Goal: Task Accomplishment & Management: Manage account settings

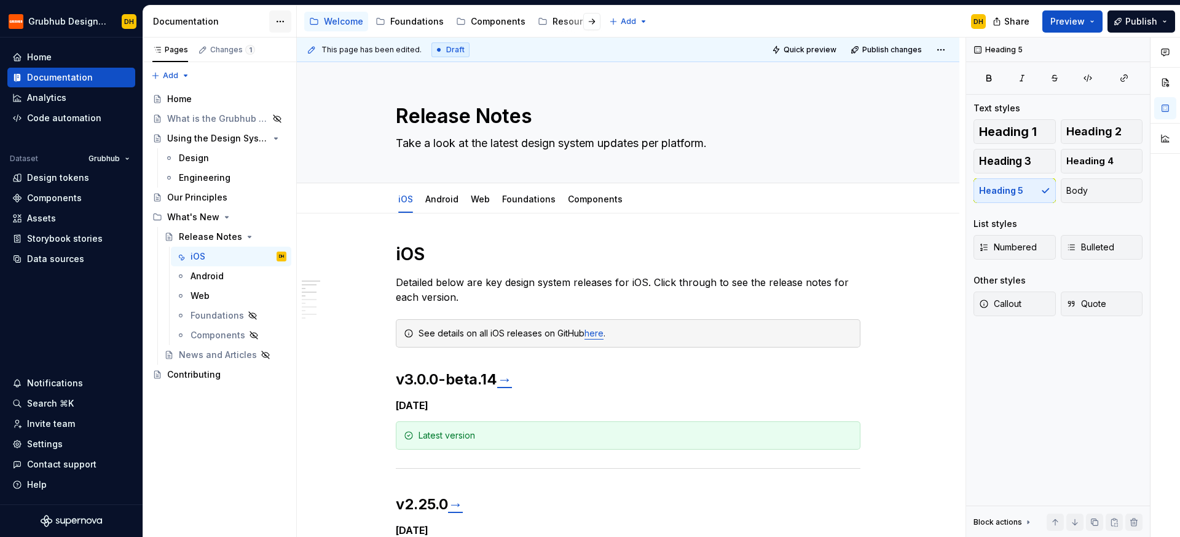
click at [286, 15] on html "Grubhub Design System DH Home Documentation Analytics Code automation Dataset G…" at bounding box center [590, 268] width 1180 height 537
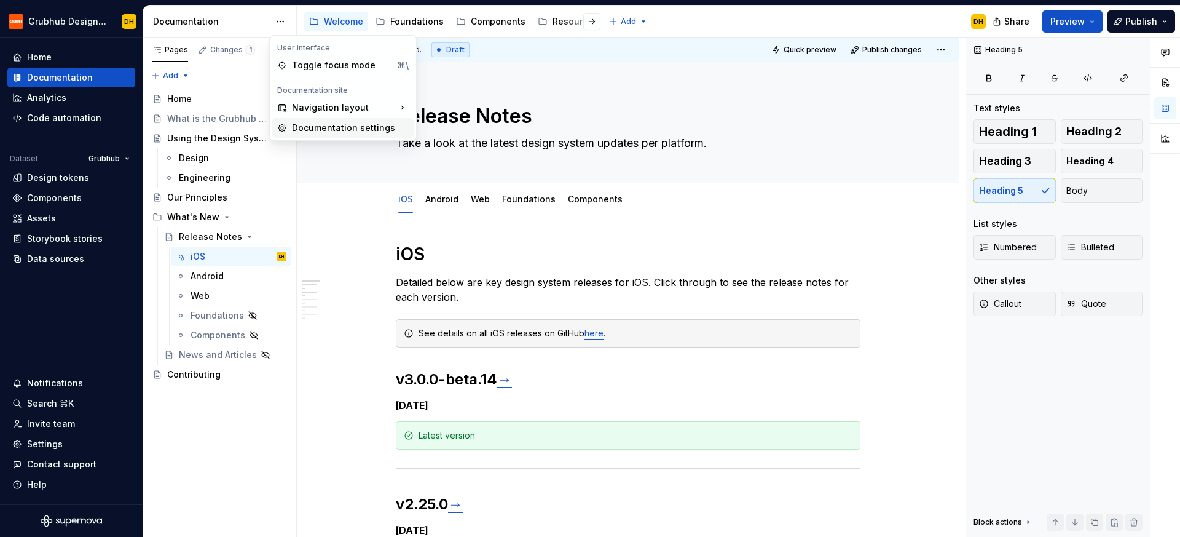
click at [311, 122] on div "Documentation settings" at bounding box center [350, 128] width 117 height 12
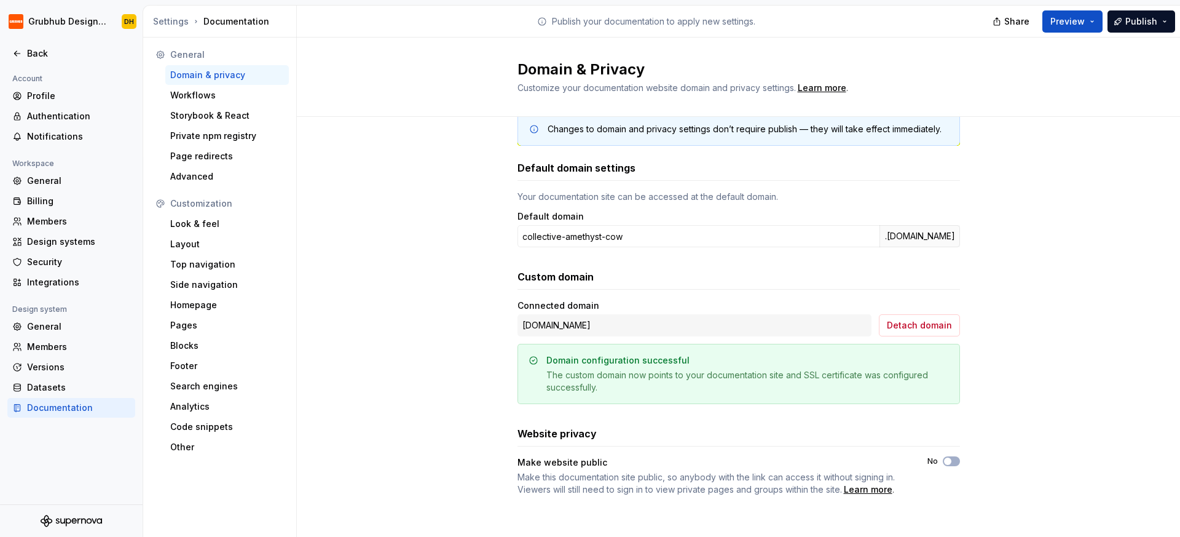
scroll to position [24, 0]
click at [14, 54] on icon at bounding box center [17, 54] width 10 height 10
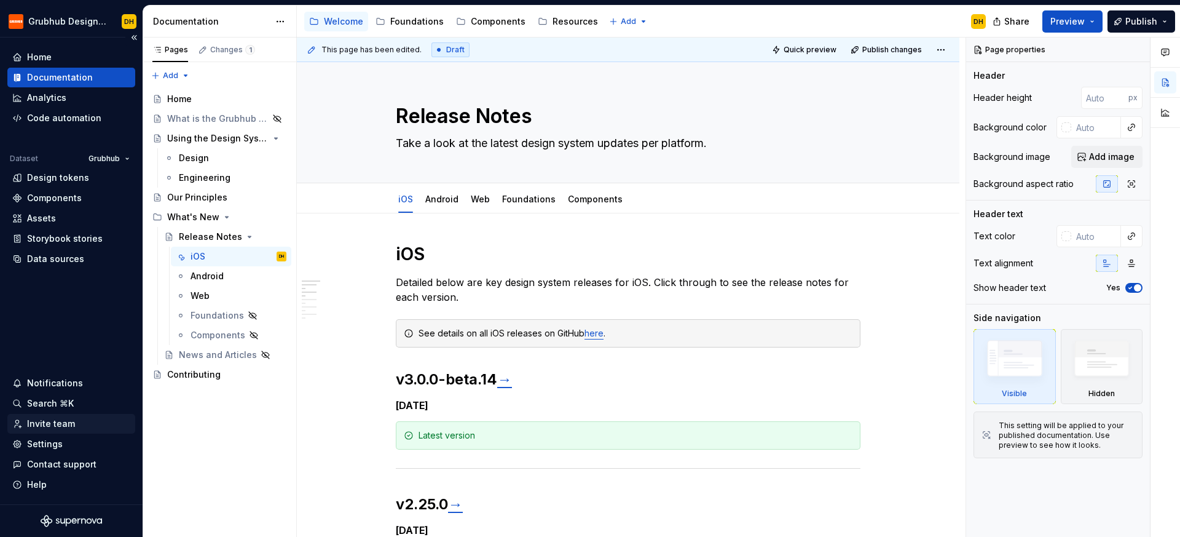
click at [46, 425] on div "Invite team" at bounding box center [51, 423] width 48 height 12
type textarea "*"
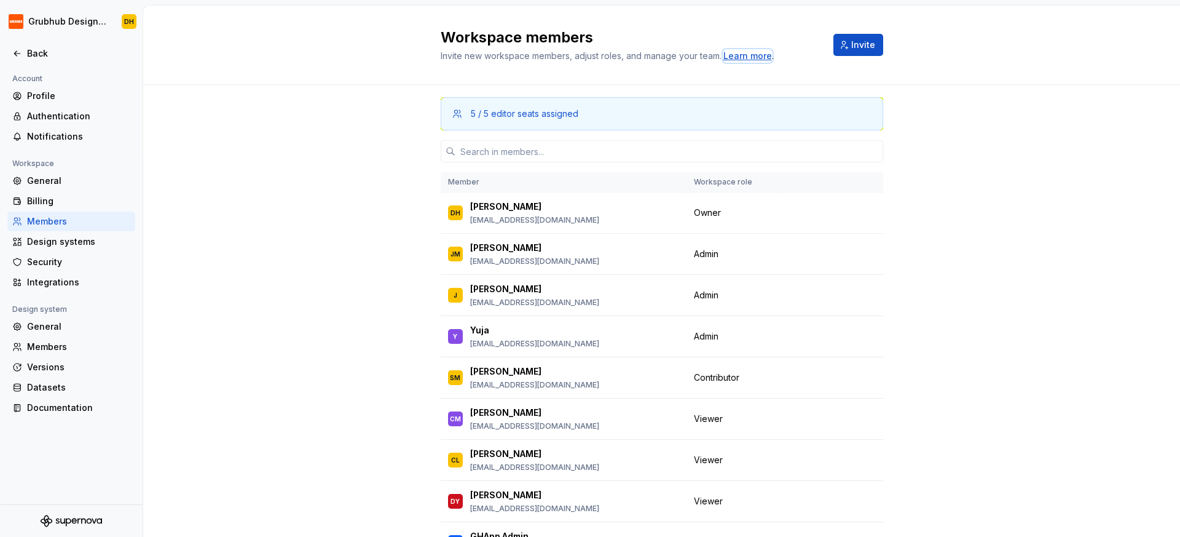
click at [735, 55] on div "Learn more" at bounding box center [747, 56] width 49 height 12
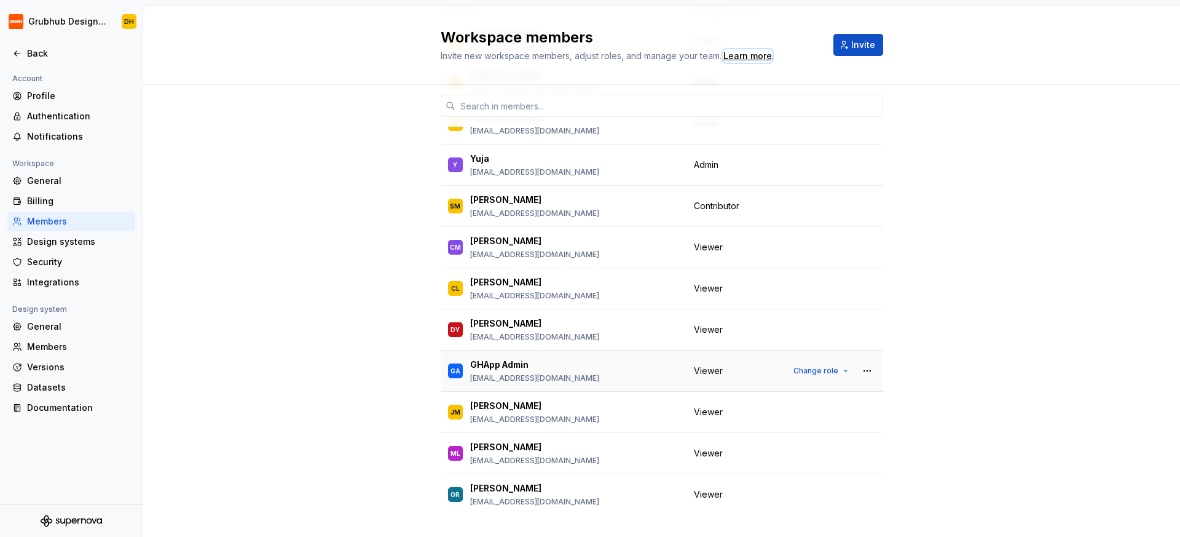
scroll to position [196, 0]
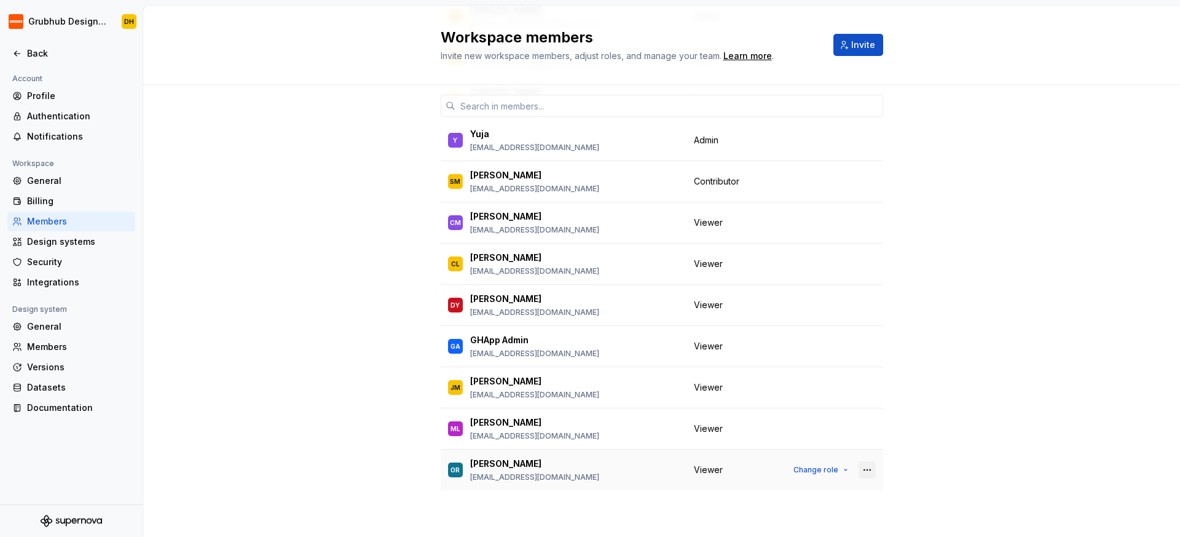
click at [864, 469] on button "button" at bounding box center [867, 469] width 17 height 17
click at [961, 455] on div "5 / 5 editor seats assigned Member Workspace role DH [PERSON_NAME] [EMAIL_ADDRE…" at bounding box center [661, 213] width 1037 height 648
click at [835, 464] on button "Change role" at bounding box center [821, 469] width 66 height 17
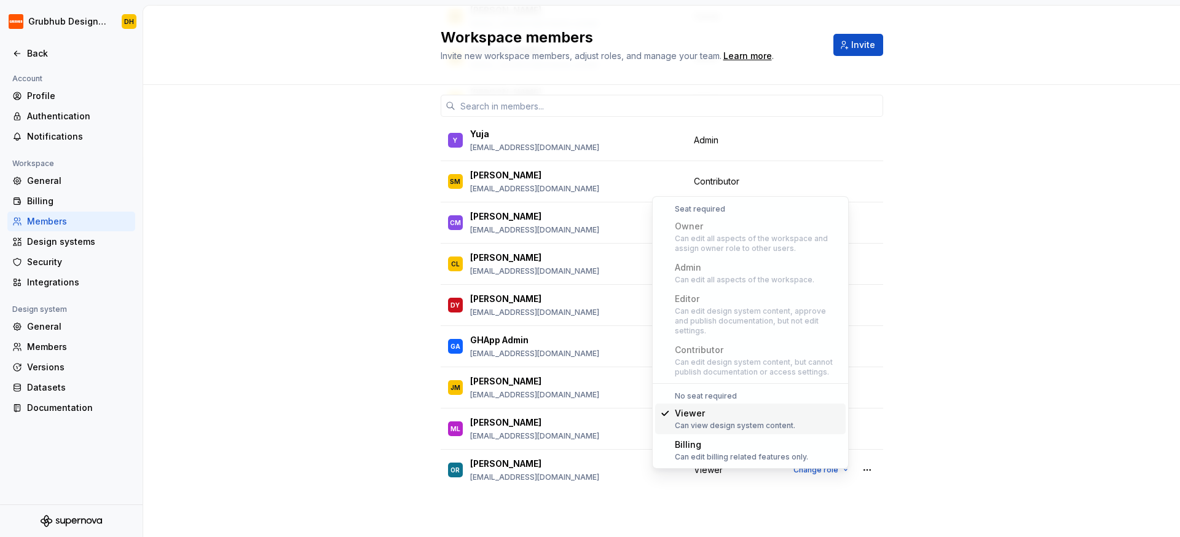
click at [980, 350] on div "5 / 5 editor seats assigned Member Workspace role DH [PERSON_NAME] [EMAIL_ADDRE…" at bounding box center [661, 213] width 1037 height 648
